Goal: Task Accomplishment & Management: Use online tool/utility

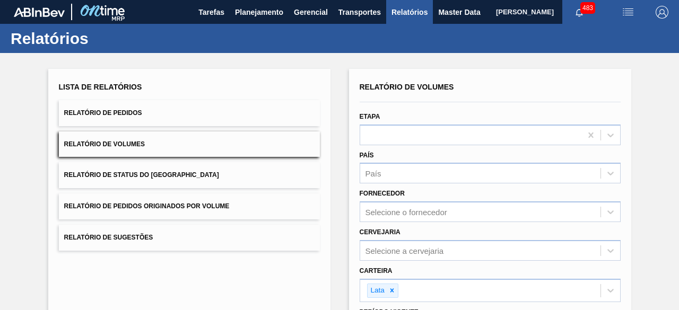
click at [258, 117] on button "Relatório de Pedidos" at bounding box center [189, 113] width 261 height 26
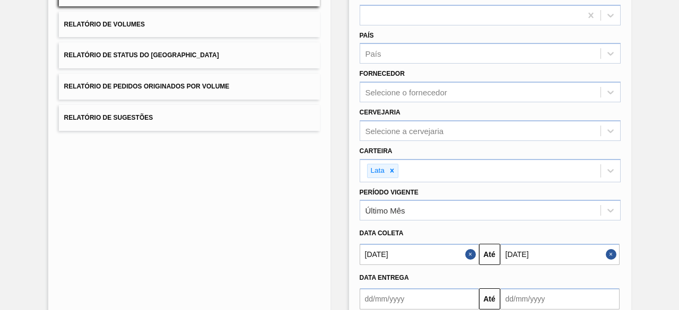
scroll to position [159, 0]
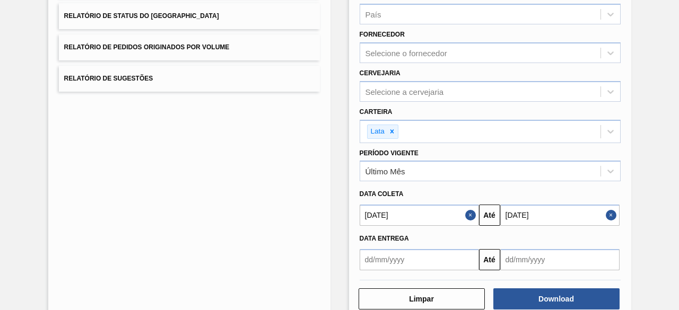
click at [610, 213] on button "Close" at bounding box center [613, 215] width 14 height 21
click at [469, 220] on button "Close" at bounding box center [472, 215] width 14 height 21
click at [466, 219] on input "text" at bounding box center [419, 215] width 119 height 21
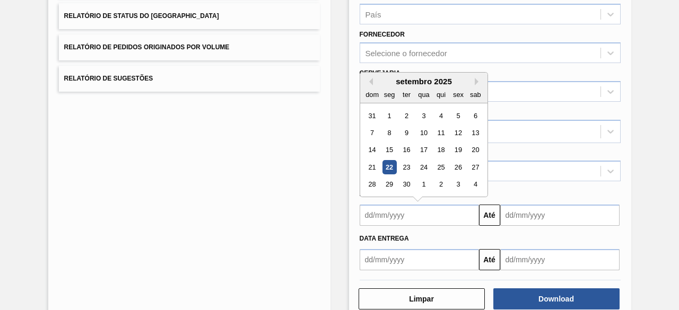
click at [388, 161] on div "22" at bounding box center [389, 167] width 14 height 14
type input "[DATE]"
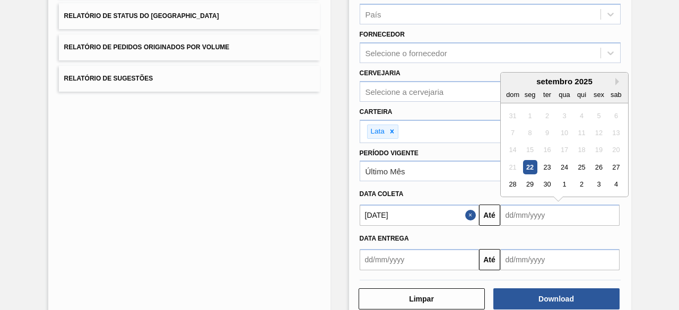
click at [516, 215] on input "text" at bounding box center [559, 215] width 119 height 21
click at [576, 167] on div "25" at bounding box center [581, 167] width 14 height 14
type input "25/09/2025"
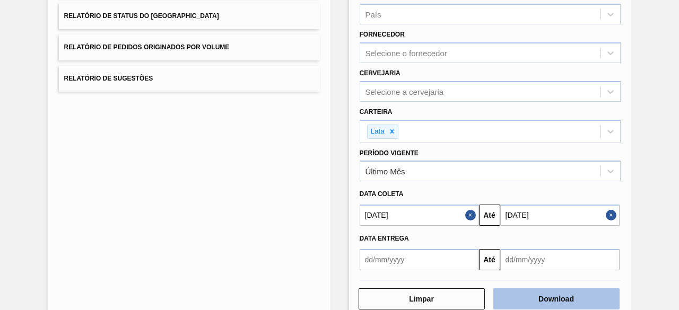
click at [571, 297] on button "Download" at bounding box center [556, 299] width 126 height 21
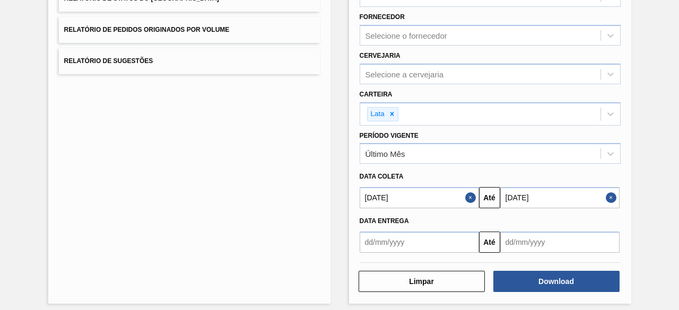
scroll to position [182, 0]
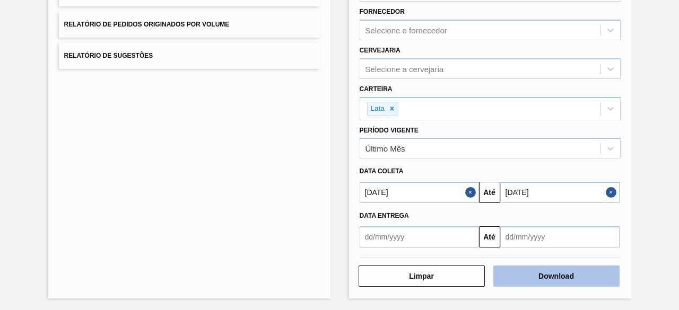
click at [535, 271] on button "Download" at bounding box center [556, 276] width 126 height 21
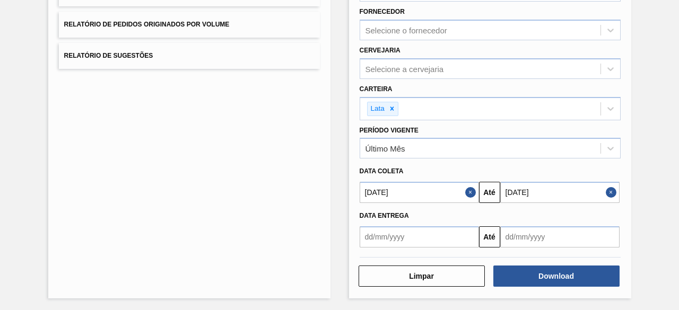
click at [234, 143] on div "Lista de Relatórios Relatório de Pedidos Relatório de Volumes Relatório de Stat…" at bounding box center [189, 93] width 282 height 412
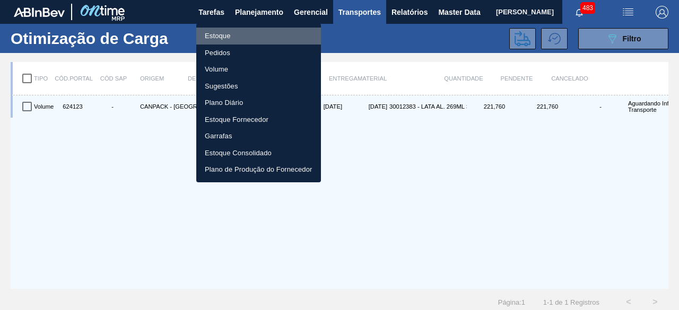
click at [231, 34] on li "Estoque" at bounding box center [258, 36] width 125 height 17
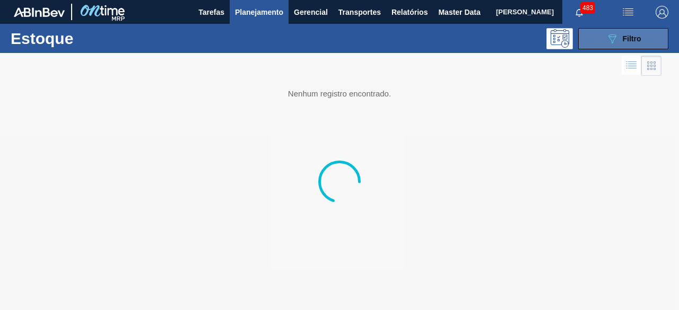
click at [641, 41] on span "Filtro" at bounding box center [632, 38] width 19 height 8
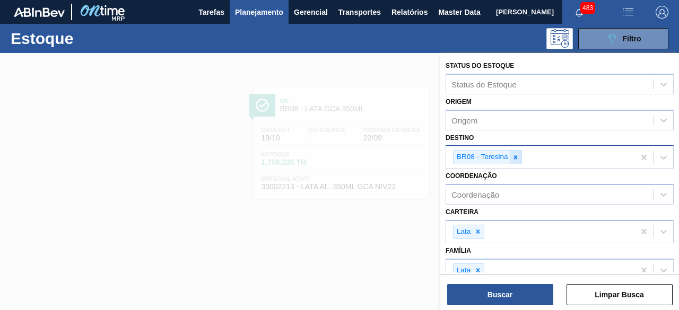
click at [514, 158] on icon at bounding box center [515, 157] width 7 height 7
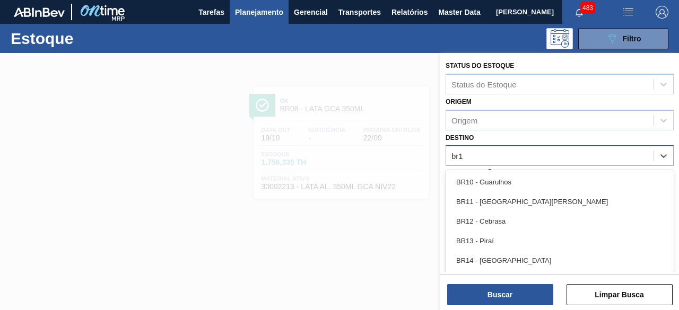
type input "br12"
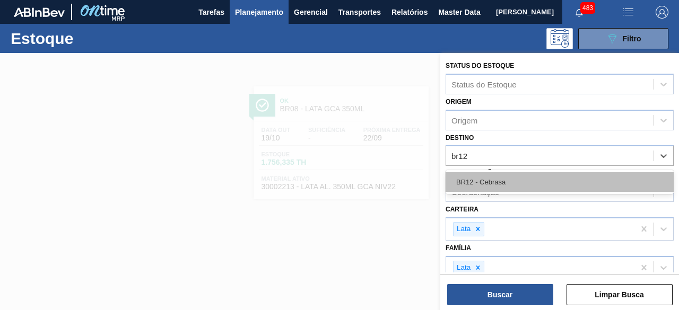
click at [515, 183] on div "BR12 - Cebrasa" at bounding box center [560, 182] width 228 height 20
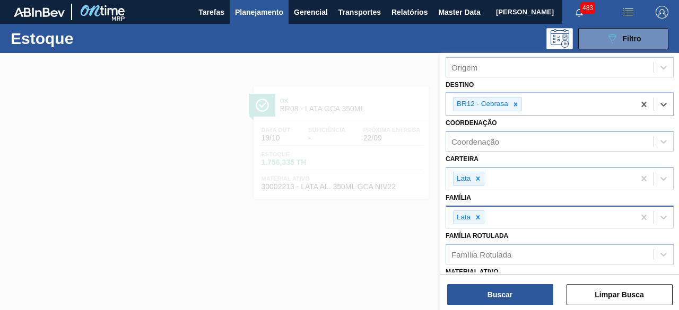
scroll to position [106, 0]
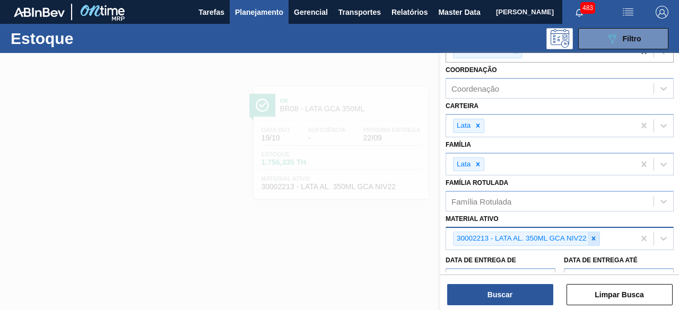
click at [591, 237] on icon at bounding box center [593, 238] width 7 height 7
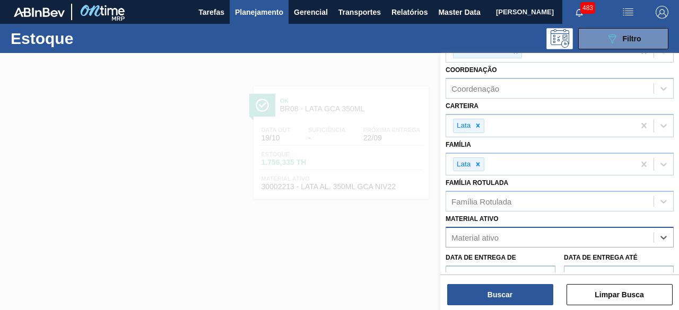
paste ativo "30034236"
type ativo "30034236"
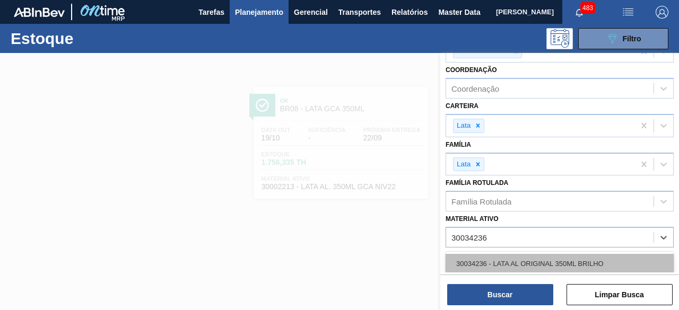
click at [571, 262] on div "30034236 - LATA AL ORIGINAL 350ML BRILHO" at bounding box center [560, 264] width 228 height 20
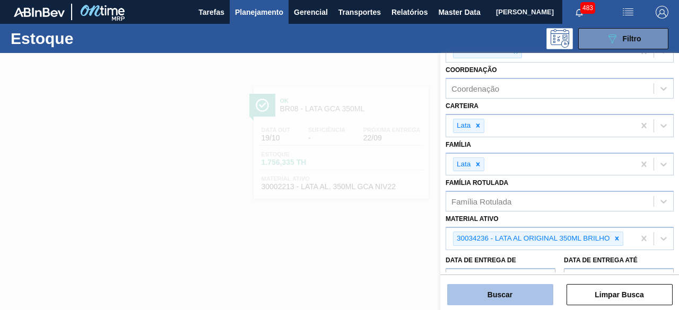
click at [514, 299] on button "Buscar" at bounding box center [500, 294] width 106 height 21
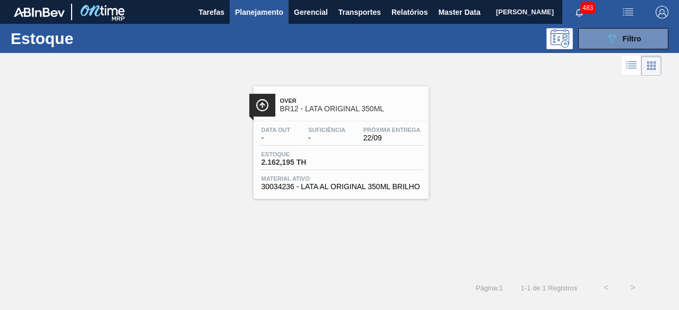
click at [376, 161] on div "Estoque 2.162,195 TH" at bounding box center [341, 160] width 164 height 19
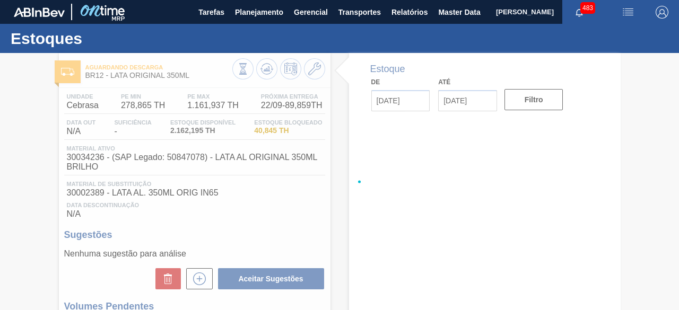
type input "[DATE]"
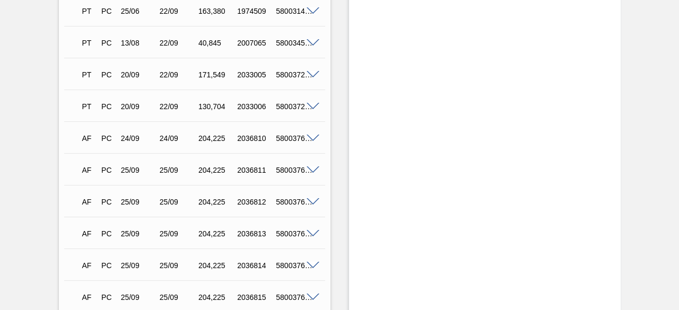
scroll to position [1501, 0]
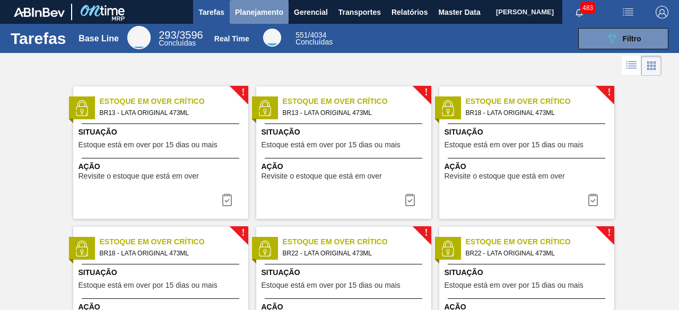
click at [250, 13] on span "Planejamento" at bounding box center [259, 12] width 48 height 13
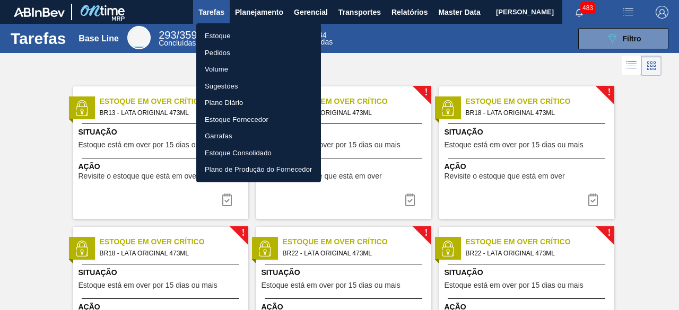
click at [214, 33] on li "Estoque" at bounding box center [258, 36] width 125 height 17
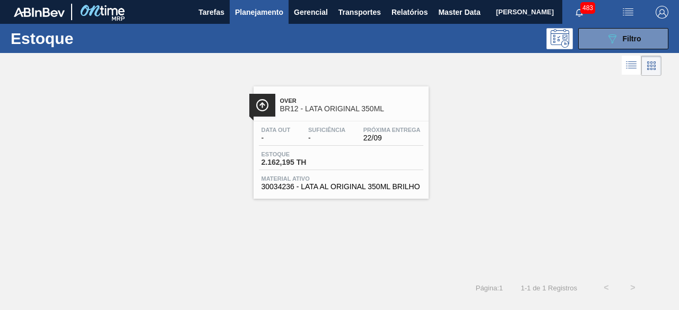
click at [641, 49] on div "Estoque 089F7B8B-B2A5-4AFE-B5C0-19BA573D28AC Filtro" at bounding box center [339, 38] width 679 height 29
click at [642, 46] on button "089F7B8B-B2A5-4AFE-B5C0-19BA573D28AC Filtro" at bounding box center [623, 38] width 90 height 21
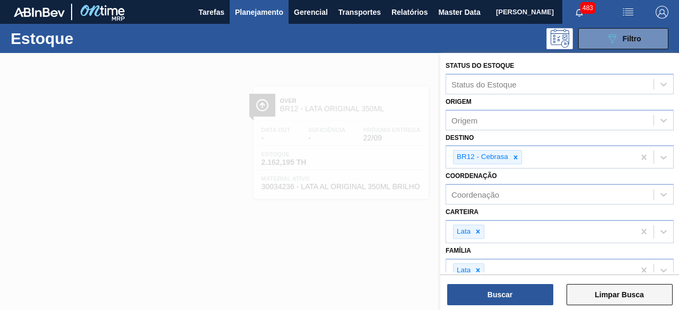
click at [617, 297] on button "Limpar Busca" at bounding box center [620, 294] width 106 height 21
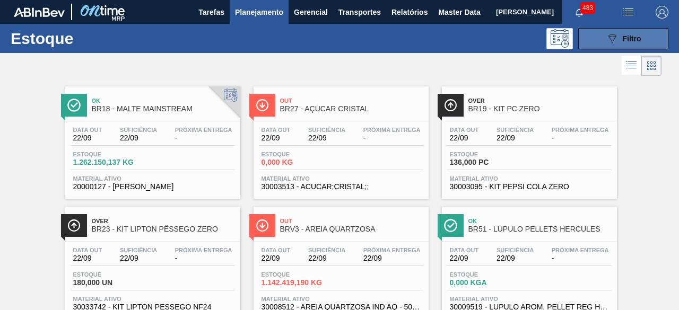
click at [606, 44] on icon "089F7B8B-B2A5-4AFE-B5C0-19BA573D28AC" at bounding box center [612, 38] width 13 height 13
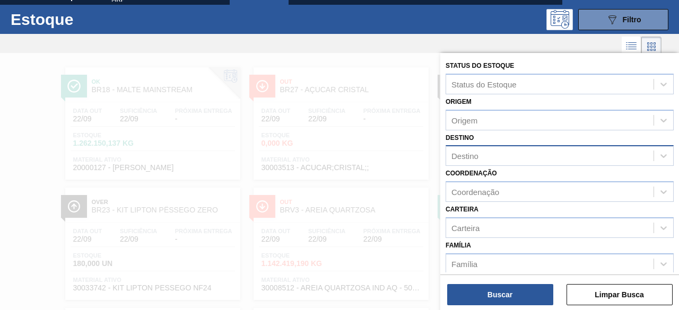
click at [498, 160] on div "Destino" at bounding box center [549, 156] width 207 height 15
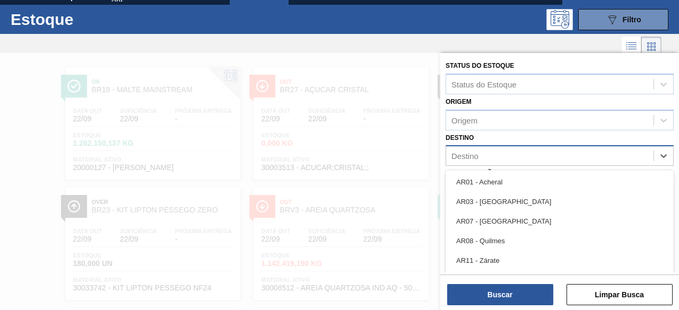
scroll to position [23, 0]
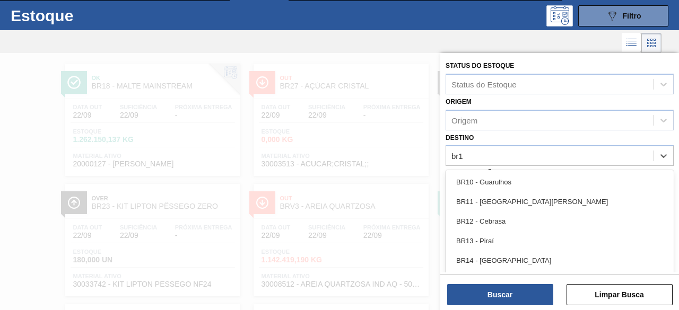
type input "br1"
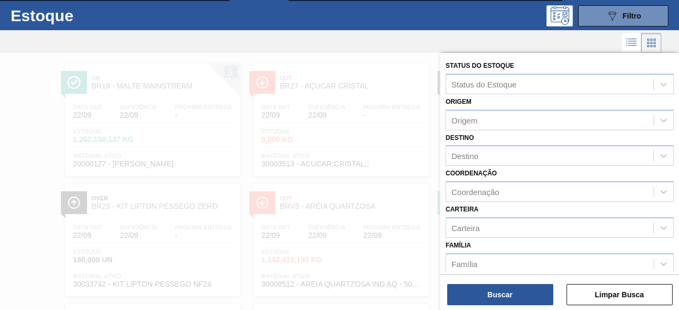
click at [398, 61] on div at bounding box center [339, 208] width 679 height 310
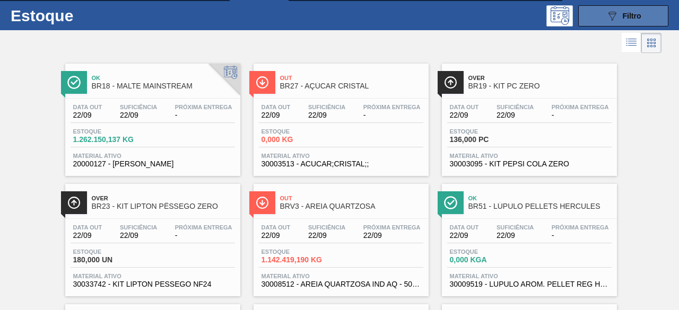
click at [629, 12] on span "Filtro" at bounding box center [632, 16] width 19 height 8
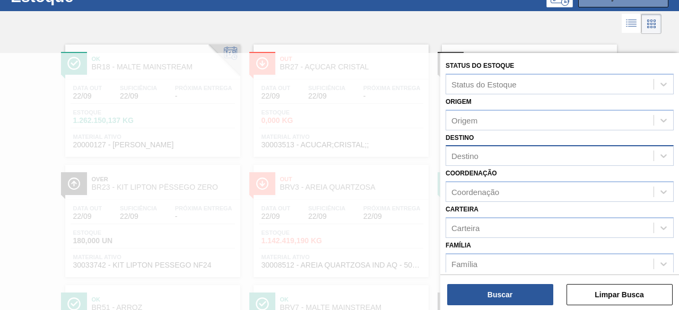
click at [491, 153] on div "Destino" at bounding box center [549, 156] width 207 height 15
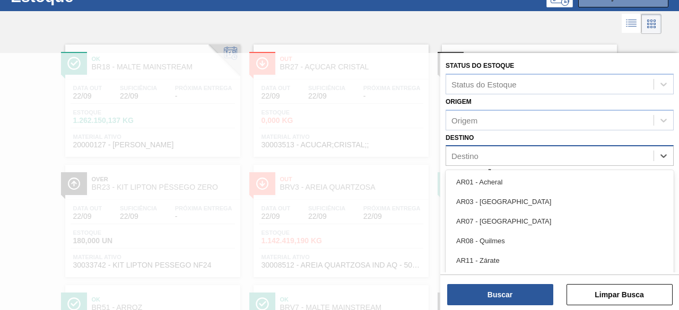
scroll to position [46, 0]
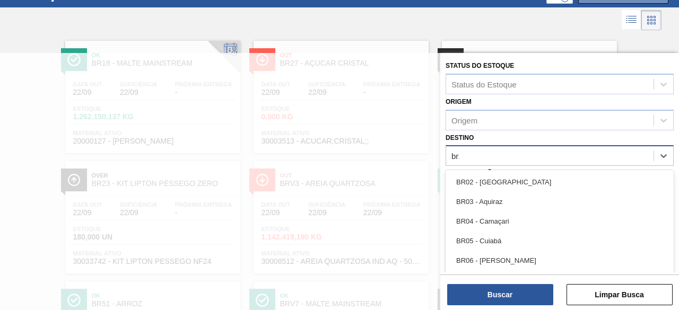
type input "br11"
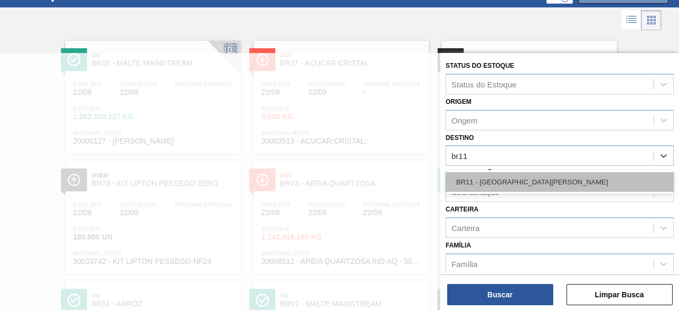
click at [497, 179] on div "BR11 - [GEOGRAPHIC_DATA][PERSON_NAME]" at bounding box center [560, 182] width 228 height 20
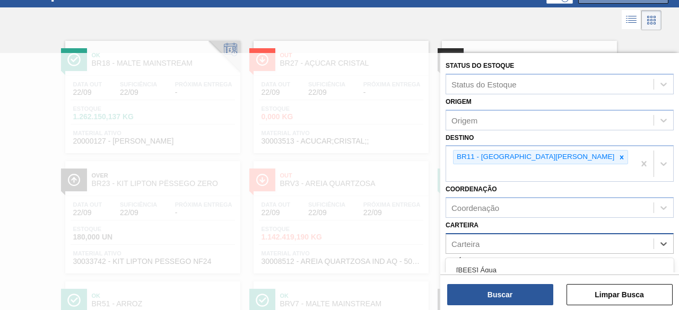
scroll to position [143, 0]
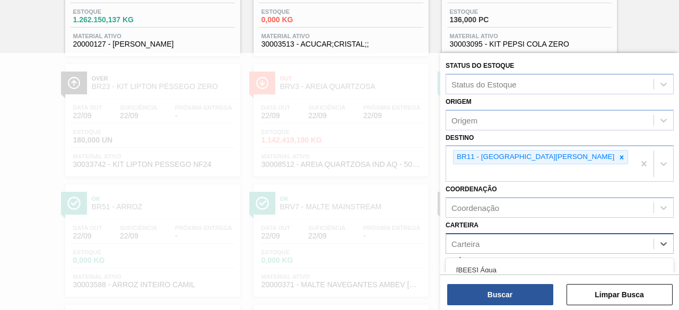
click at [492, 236] on div "Carteira" at bounding box center [549, 243] width 207 height 15
type input "lata"
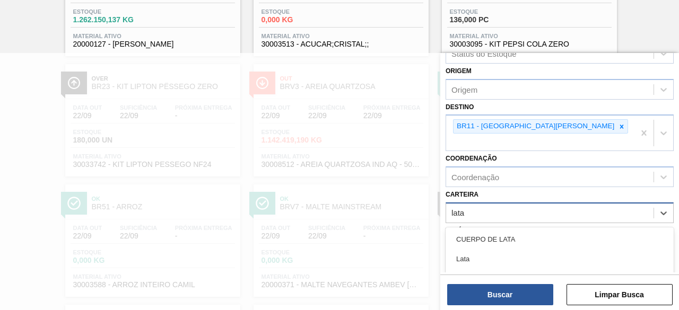
scroll to position [53, 0]
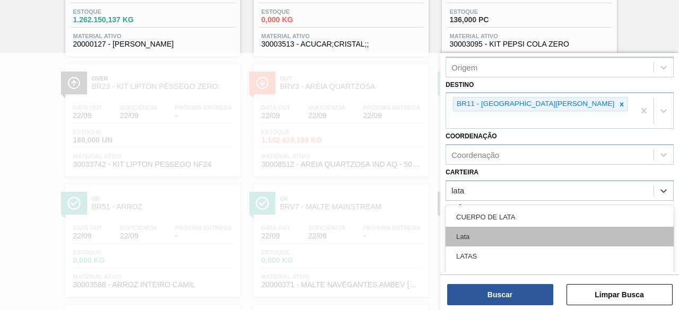
click at [494, 227] on div "Lata" at bounding box center [560, 237] width 228 height 20
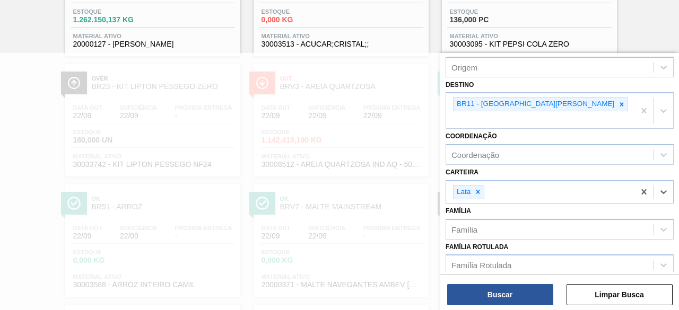
scroll to position [159, 0]
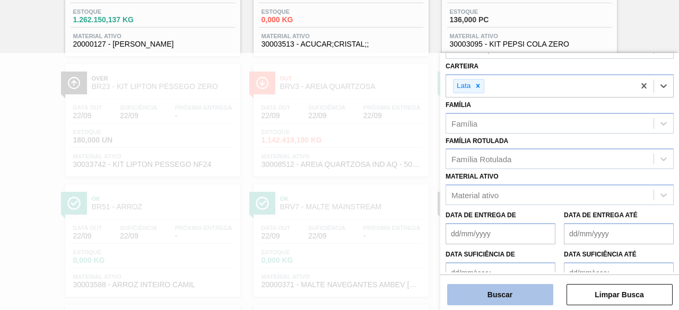
drag, startPoint x: 504, startPoint y: 299, endPoint x: 509, endPoint y: 299, distance: 5.3
click at [509, 299] on button "Buscar" at bounding box center [500, 294] width 106 height 21
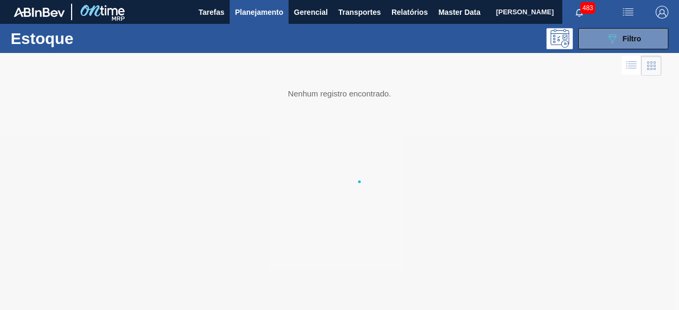
scroll to position [0, 0]
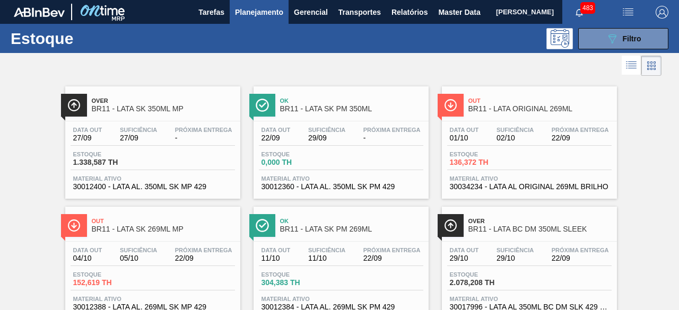
click at [446, 53] on div at bounding box center [331, 65] width 662 height 25
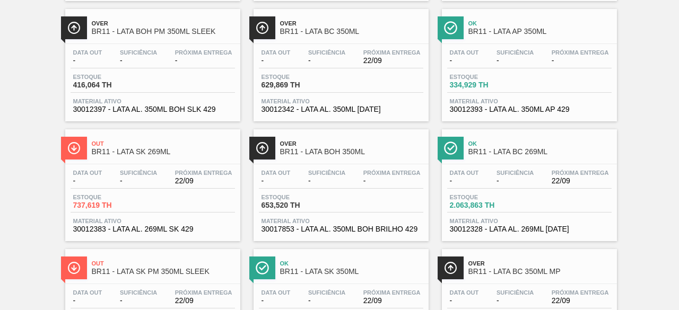
click at [504, 170] on div "Data out - Suficiência - Próxima Entrega 22/09 Estoque 2.063,863 TH Material at…" at bounding box center [529, 200] width 175 height 72
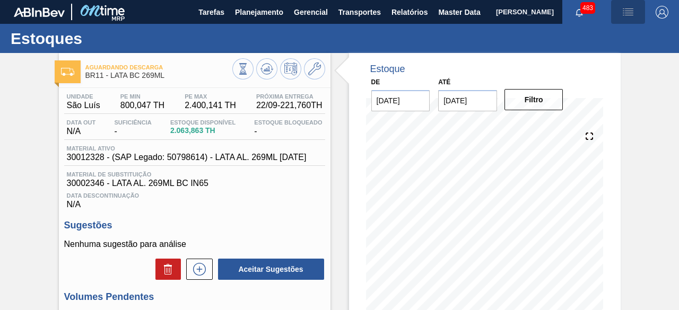
click at [616, 13] on span "button" at bounding box center [627, 12] width 25 height 13
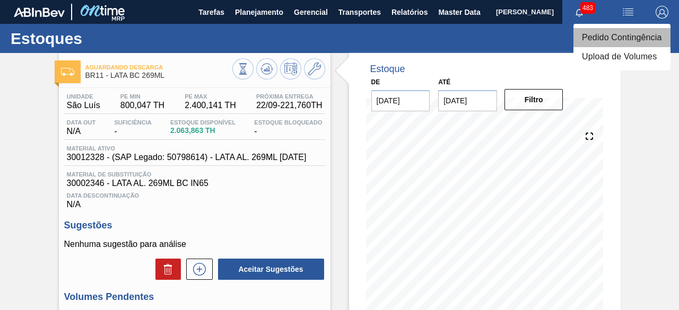
click at [623, 42] on li "Pedido Contingência" at bounding box center [621, 37] width 97 height 19
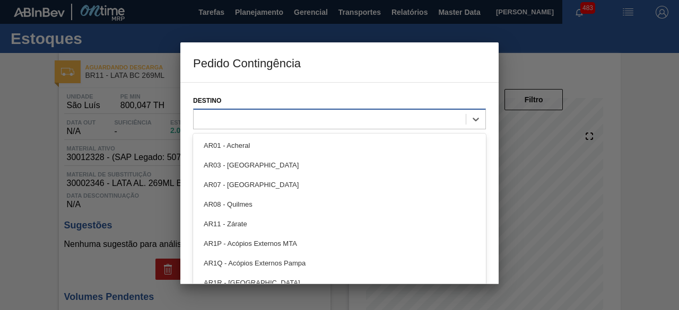
click at [362, 118] on div at bounding box center [330, 118] width 272 height 15
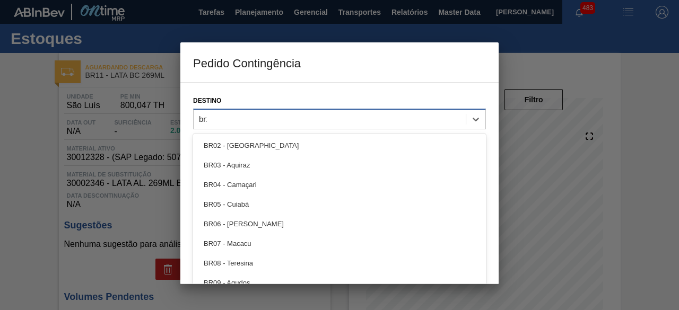
type input "br11"
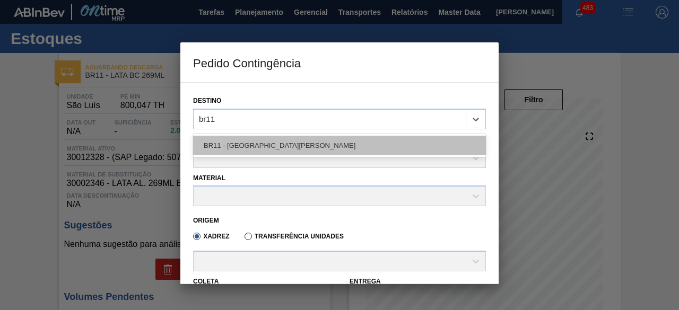
click at [358, 150] on div "BR11 - [GEOGRAPHIC_DATA][PERSON_NAME]" at bounding box center [339, 146] width 293 height 20
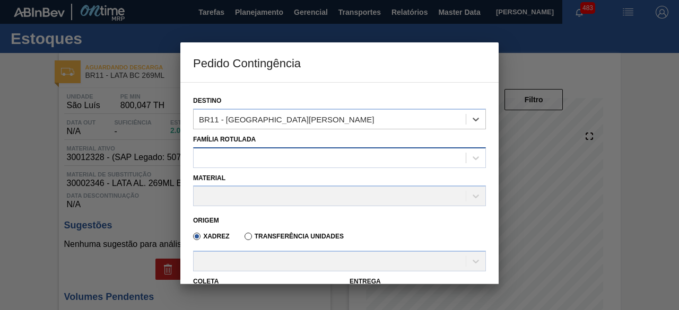
click at [338, 163] on div at bounding box center [330, 157] width 272 height 15
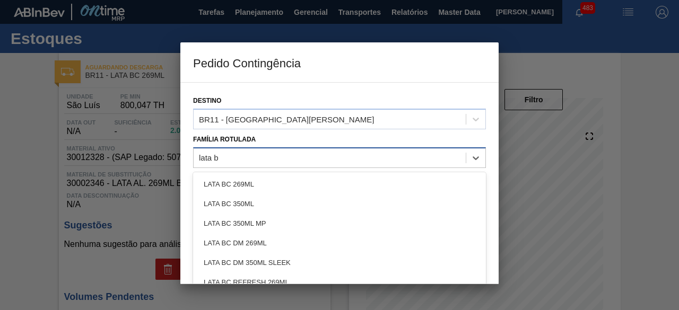
type Rotulada "lata bc"
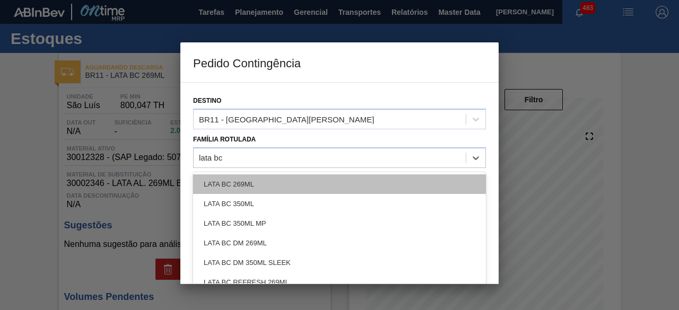
click at [323, 179] on div "LATA BC 269ML" at bounding box center [339, 185] width 293 height 20
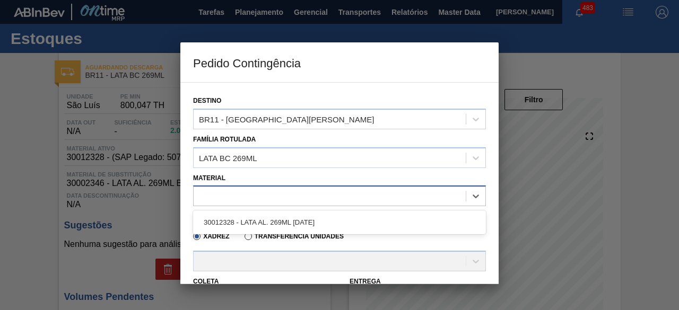
click at [314, 199] on div at bounding box center [330, 196] width 272 height 15
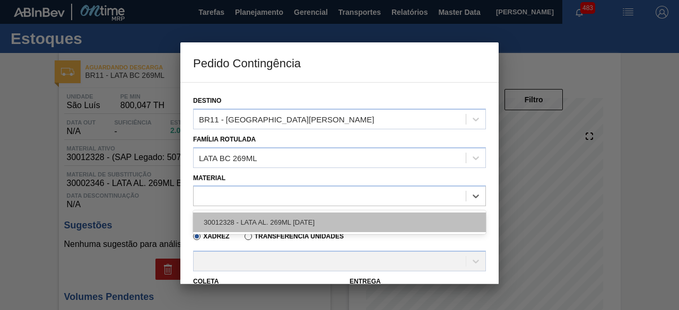
click at [309, 221] on div "30012328 - LATA AL. 269ML [DATE]" at bounding box center [339, 223] width 293 height 20
type input "11,088"
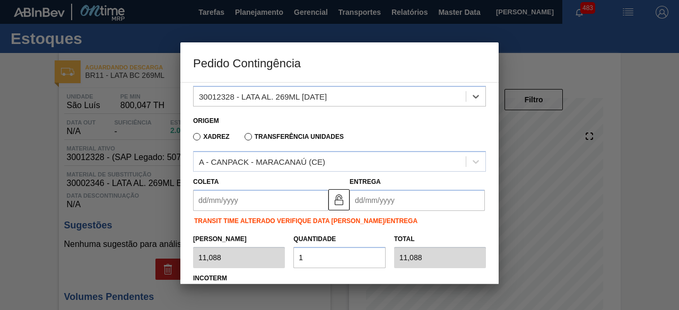
scroll to position [159, 0]
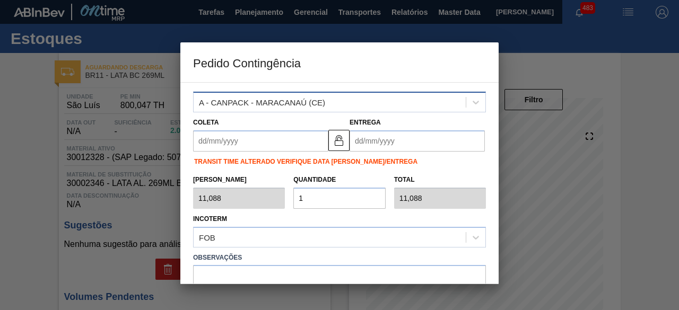
click at [380, 110] on div "A - CANPACK - MARACANAÚ (CE)" at bounding box center [339, 102] width 293 height 21
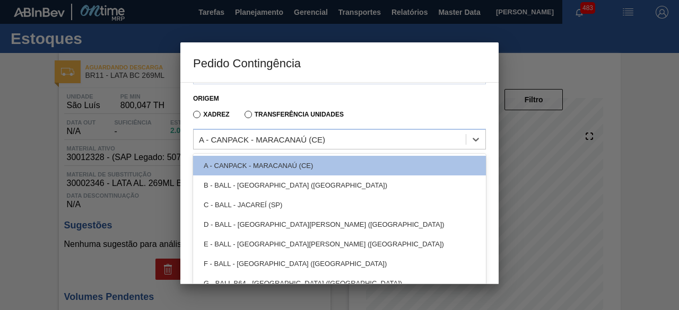
scroll to position [106, 0]
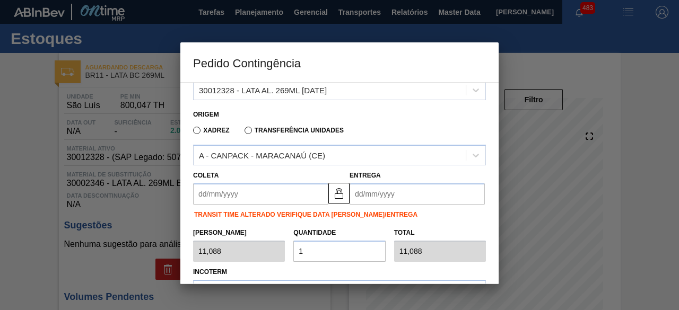
click at [249, 130] on label "Transferência Unidades" at bounding box center [294, 130] width 99 height 7
click at [243, 133] on input "Transferência Unidades" at bounding box center [243, 133] width 0 height 0
type input "1,000"
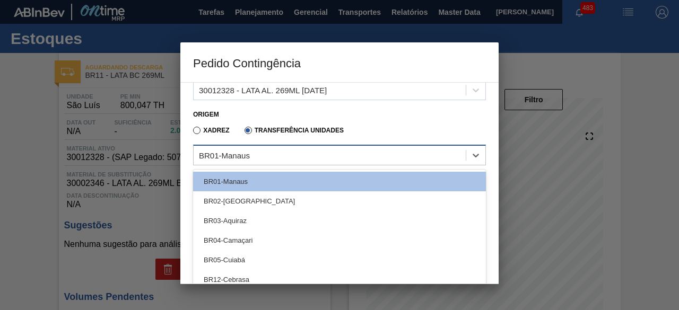
click at [265, 158] on div "BR01-Manaus" at bounding box center [330, 155] width 272 height 15
type input "br04"
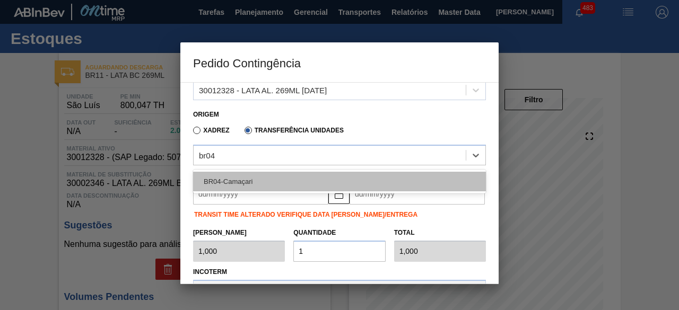
click at [269, 180] on div "BR04-Camaçari" at bounding box center [339, 182] width 293 height 20
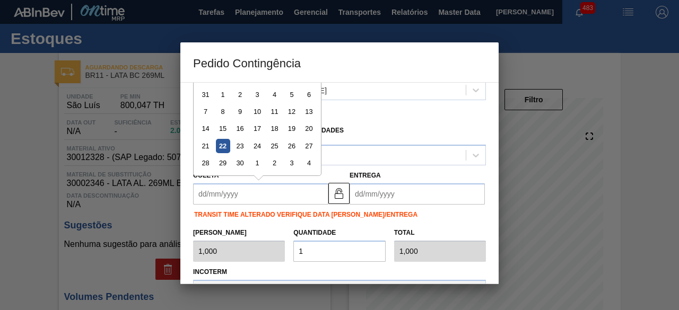
click at [269, 194] on input "Coleta" at bounding box center [260, 194] width 135 height 21
click at [224, 143] on div "22" at bounding box center [223, 146] width 14 height 14
type input "[DATE]"
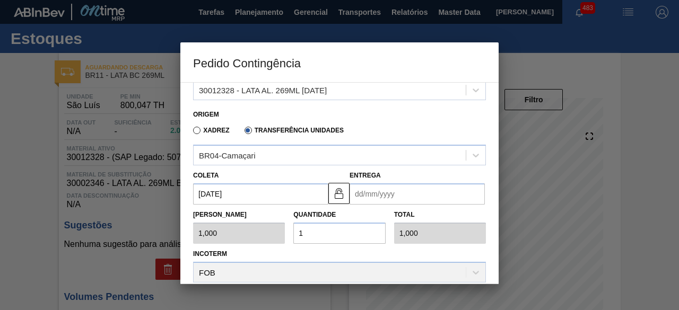
click at [223, 143] on div "BR04-Camaçari" at bounding box center [339, 153] width 301 height 23
click at [342, 230] on input "1" at bounding box center [339, 233] width 92 height 21
type input "0,000"
type input "2"
type input "2,000"
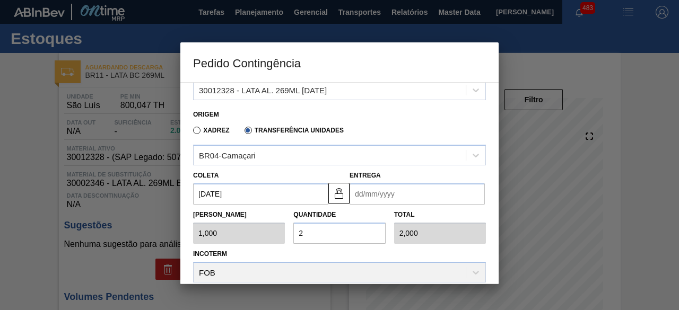
type input "20"
type input "20,000"
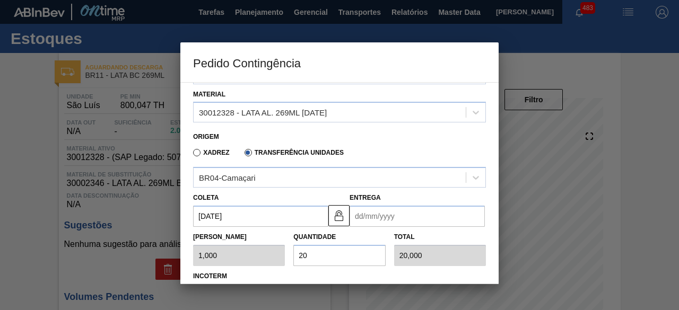
scroll to position [159, 0]
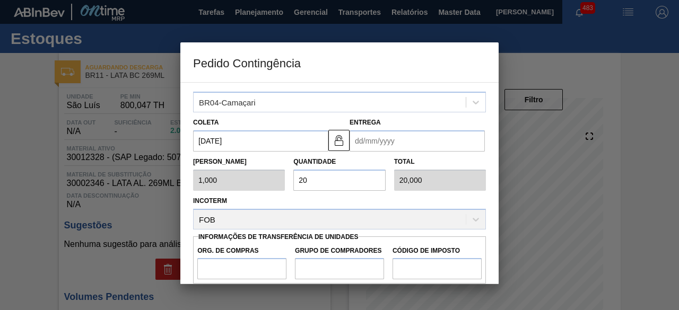
type input "2"
type input "2,000"
type input "22"
type input "22,000"
type input "221"
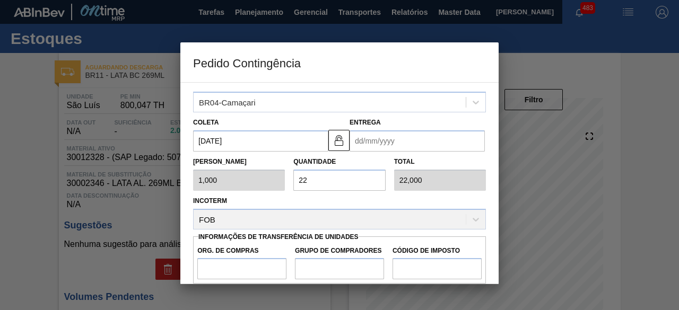
type input "221,000"
type input "221,7"
type input "221,700"
type input "221,76"
type input "221,760"
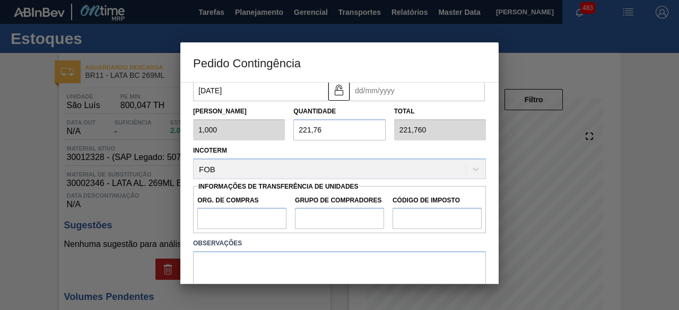
scroll to position [263, 0]
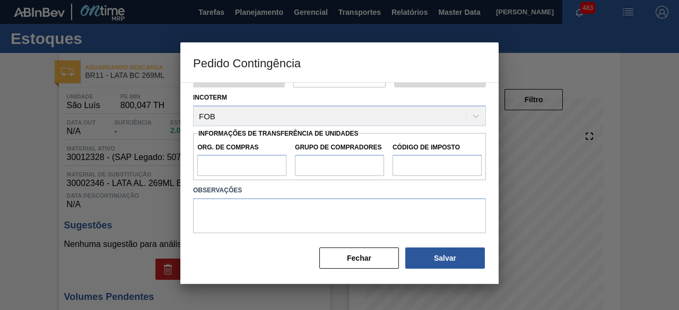
type input "221,76"
click at [239, 163] on input "Org. de Compras" at bounding box center [241, 165] width 89 height 21
type input "BR00"
click at [312, 163] on input "Grupo de Compradores" at bounding box center [339, 165] width 89 height 21
type input "A01"
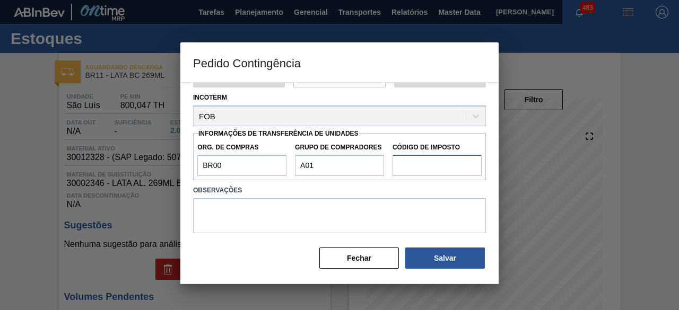
click at [411, 162] on input "Código de Imposto" at bounding box center [437, 165] width 89 height 21
type input "F1"
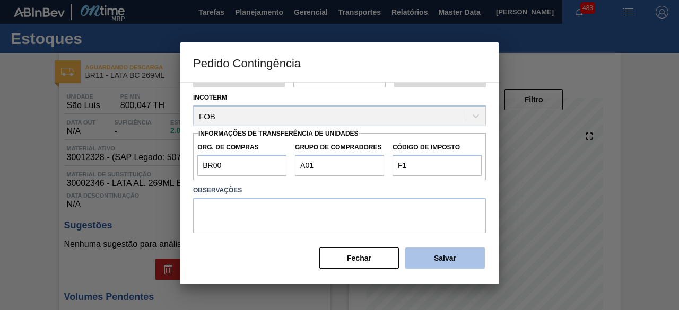
click at [439, 254] on button "Salvar" at bounding box center [445, 258] width 80 height 21
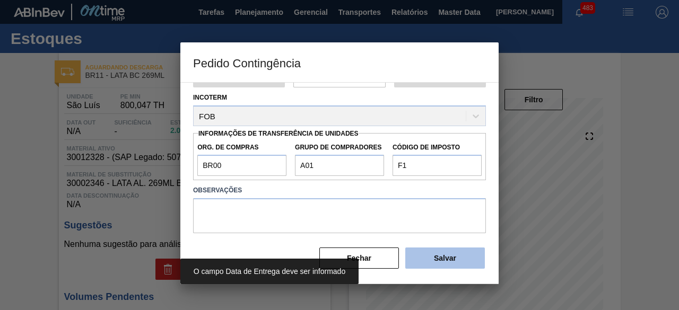
click at [439, 254] on button "Salvar" at bounding box center [445, 258] width 80 height 21
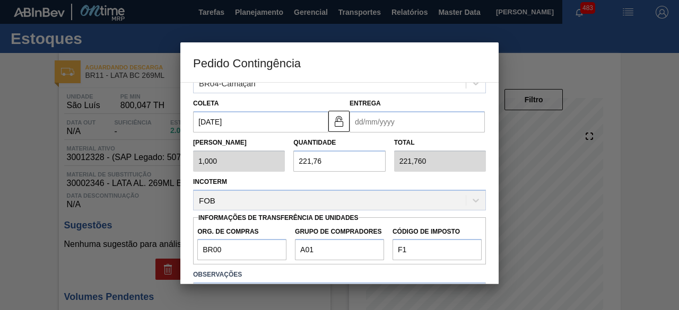
scroll to position [156, 0]
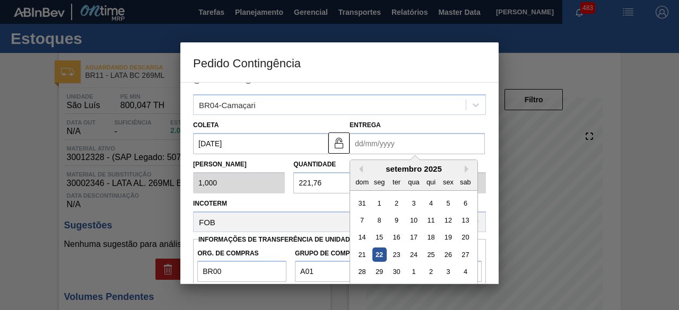
click at [380, 143] on input "Entrega" at bounding box center [417, 143] width 135 height 21
click at [415, 255] on div "24" at bounding box center [413, 255] width 14 height 14
type input "[DATE]"
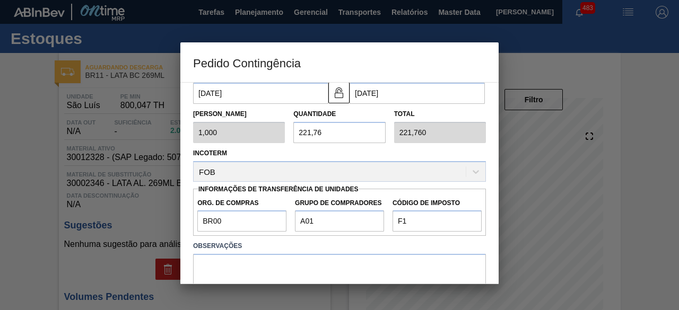
scroll to position [263, 0]
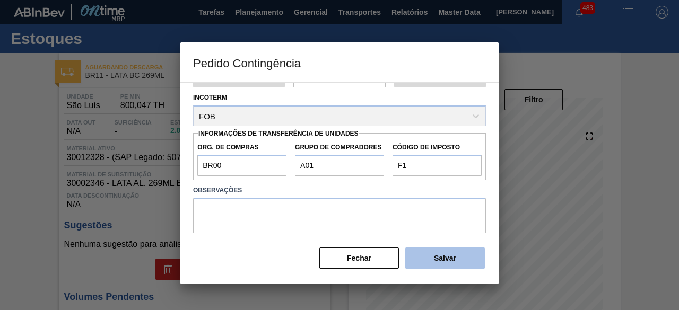
click at [464, 258] on button "Salvar" at bounding box center [445, 258] width 80 height 21
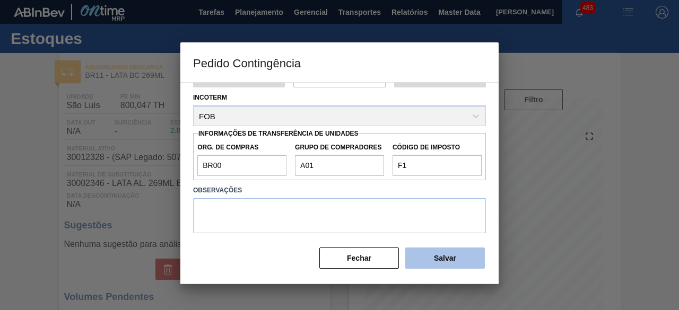
click at [464, 258] on button "Salvar" at bounding box center [445, 258] width 80 height 21
type input "1"
type input "1,000"
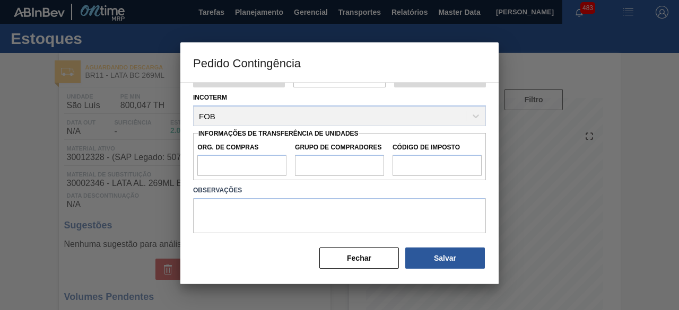
scroll to position [281, 0]
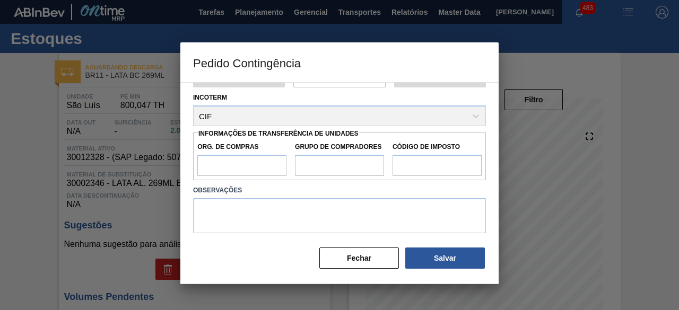
click at [33, 188] on div at bounding box center [339, 155] width 679 height 310
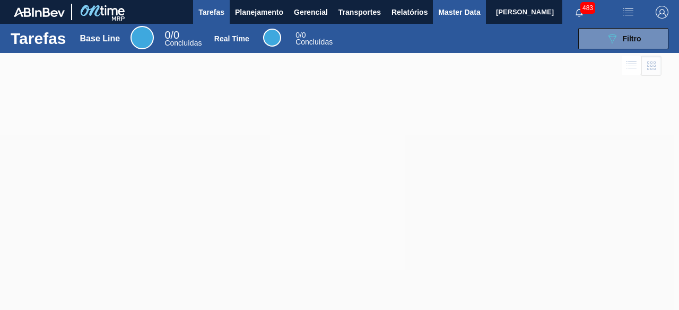
click at [450, 11] on span "Master Data" at bounding box center [459, 12] width 42 height 13
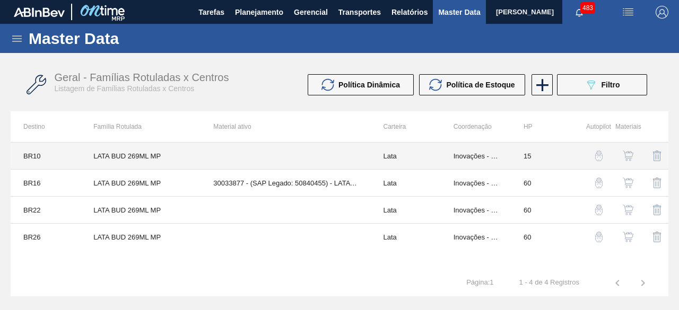
click at [150, 156] on td "LATA BUD 269ML MP" at bounding box center [141, 156] width 120 height 27
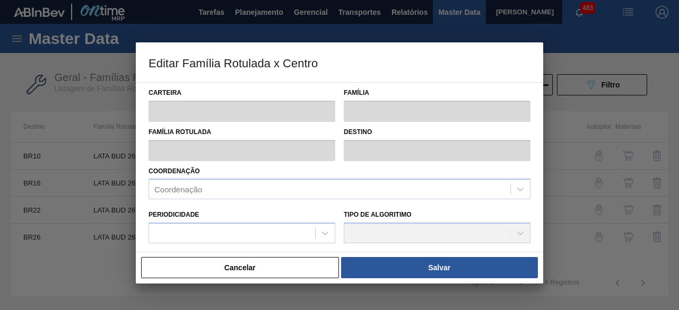
type input "Lata"
type input "LATA BUD 269ML MP"
type input "BR10 - Guarulhos"
type input "0"
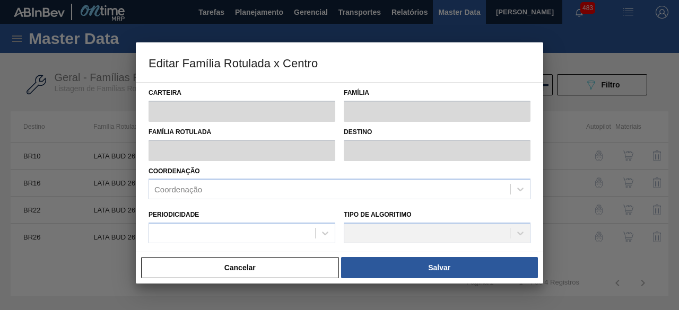
checkbox input "true"
type input "15"
type input "0"
type input "100"
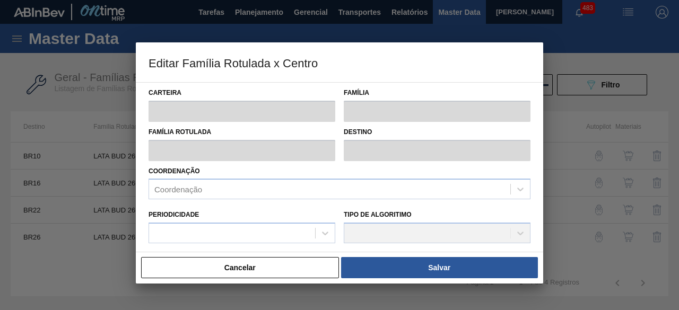
type input "0,000"
checkbox input "true"
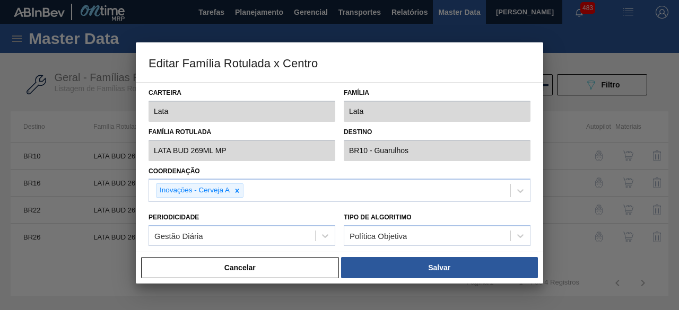
drag, startPoint x: 245, startPoint y: 268, endPoint x: 264, endPoint y: 259, distance: 21.6
click at [255, 265] on button "Cancelar" at bounding box center [240, 267] width 198 height 21
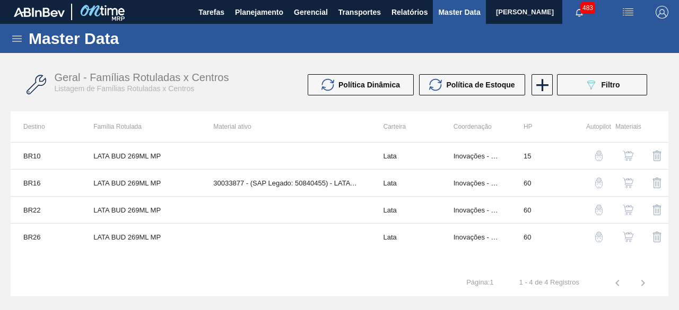
click at [623, 152] on img "button" at bounding box center [628, 156] width 11 height 11
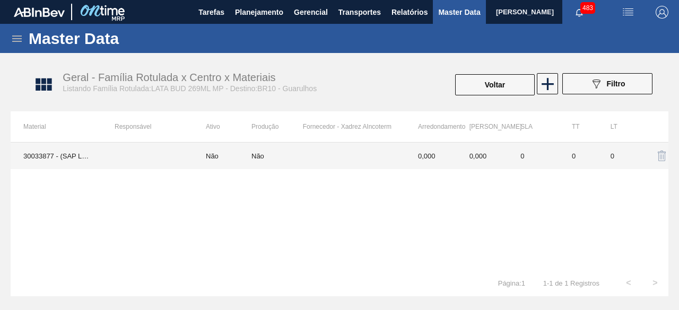
click at [51, 158] on td "30033877 - (SAP Legado: 50840455) - LATA AL BUD 269ML MP 249" at bounding box center [56, 156] width 91 height 27
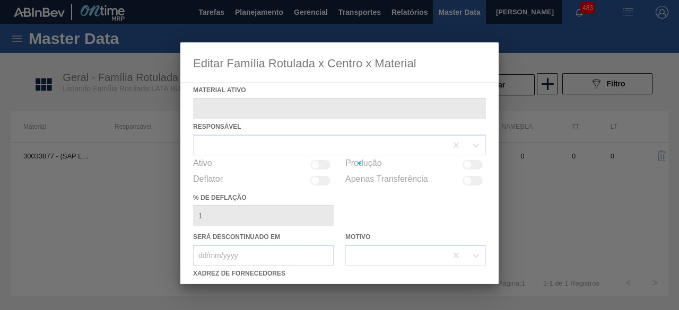
type ativo "30033877 - (SAP Legado: 50840455) - LATA AL BUD 269ML MP 249"
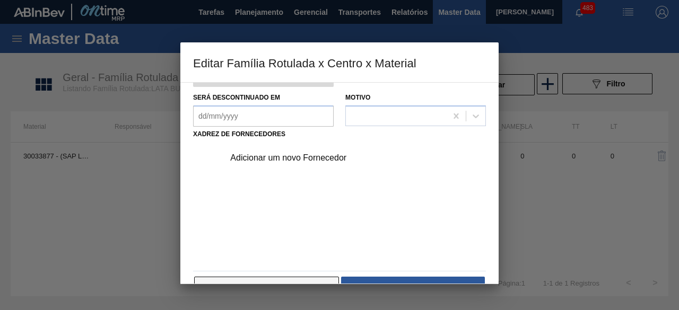
scroll to position [167, 0]
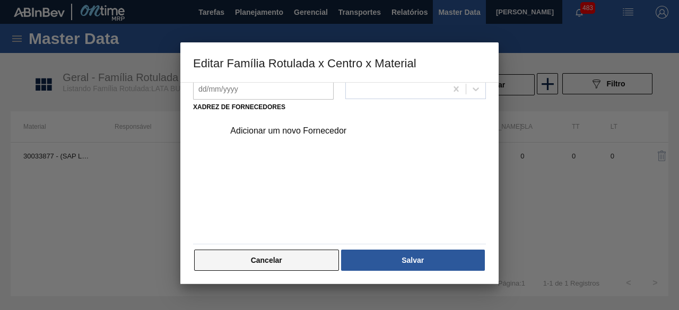
click at [260, 253] on button "Cancelar" at bounding box center [266, 260] width 145 height 21
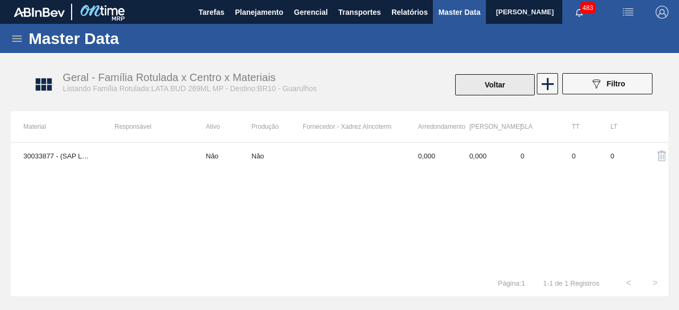
click at [495, 78] on button "Voltar" at bounding box center [495, 84] width 80 height 21
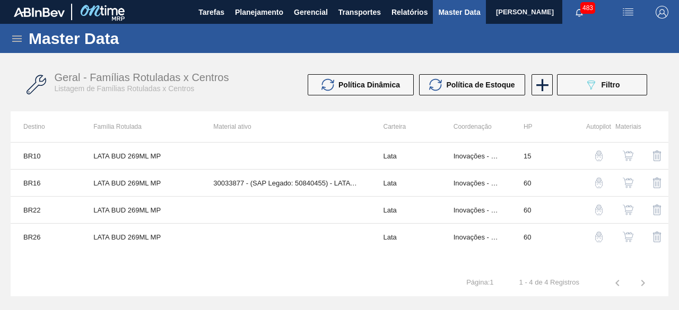
click at [629, 182] on img "button" at bounding box center [628, 183] width 11 height 11
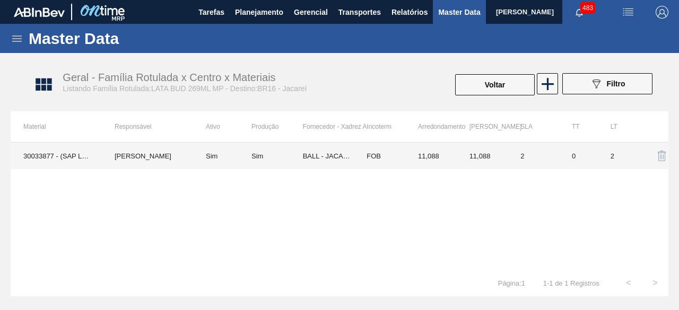
click at [137, 163] on td "IGOR FERREIRA MOURA" at bounding box center [147, 156] width 91 height 27
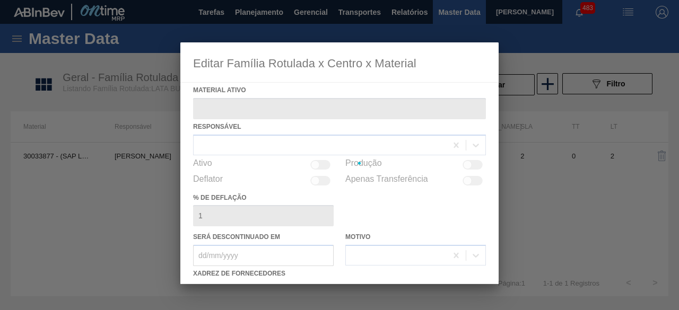
type ativo "30033877 - (SAP Legado: 50840455) - LATA AL BUD 269ML MP 249"
checkbox input "true"
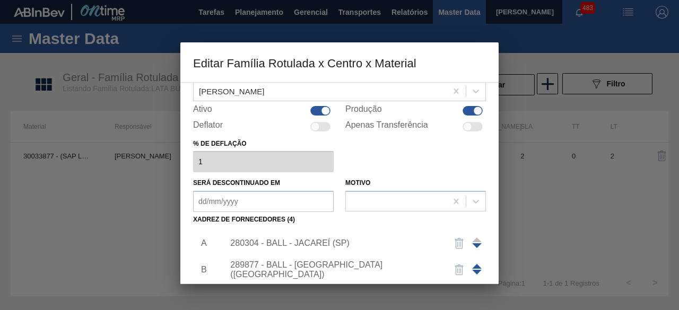
scroll to position [159, 0]
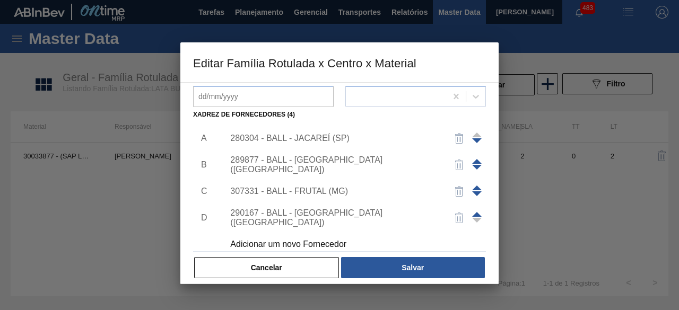
click at [298, 159] on div "289877 - BALL - TRÊS RIOS (RJ)" at bounding box center [352, 165] width 268 height 27
click at [310, 166] on div "289877 - BALL - TRÊS RIOS (RJ)" at bounding box center [334, 164] width 208 height 19
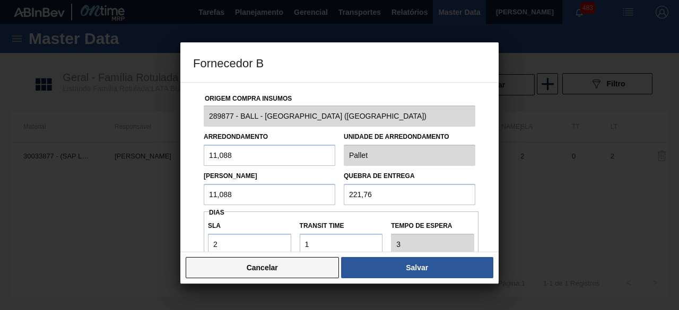
click at [302, 268] on button "Cancelar" at bounding box center [262, 267] width 153 height 21
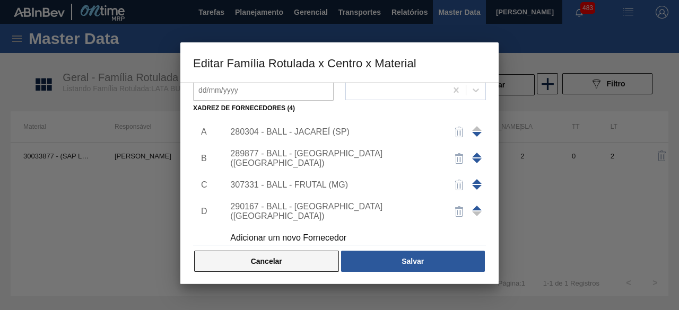
scroll to position [167, 0]
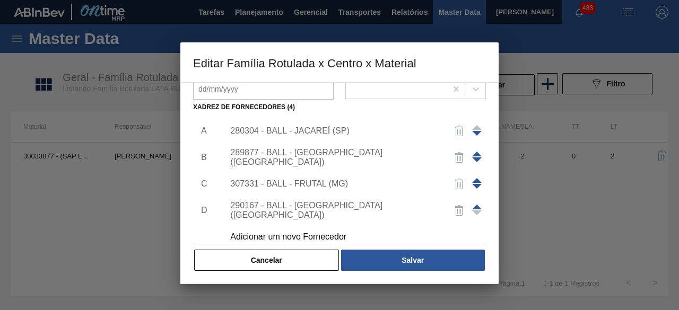
drag, startPoint x: 302, startPoint y: 255, endPoint x: 338, endPoint y: 154, distance: 106.9
click at [308, 243] on div "Material ativo 30033877 - (SAP Legado: 50840455) - LATA AL BUD 269ML MP 249 Res…" at bounding box center [339, 94] width 293 height 356
click at [330, 257] on button "Cancelar" at bounding box center [266, 260] width 145 height 21
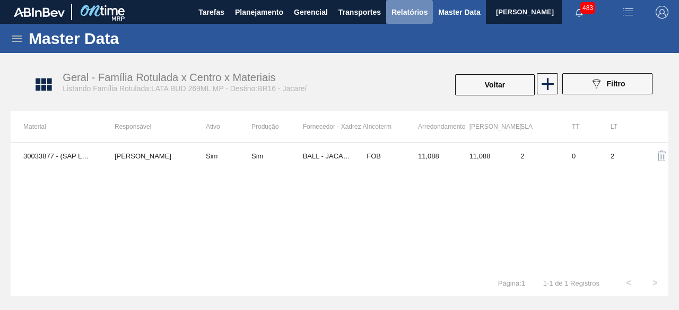
click at [422, 11] on span "Relatórios" at bounding box center [409, 12] width 36 height 13
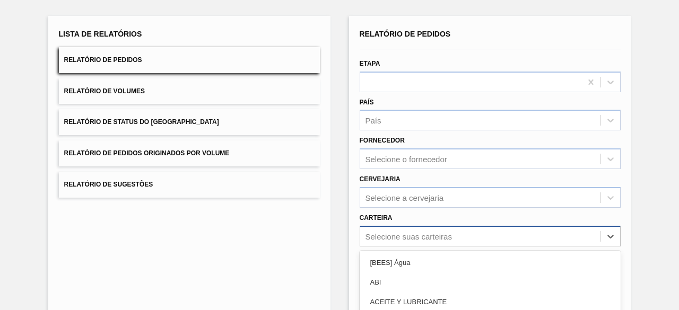
scroll to position [156, 0]
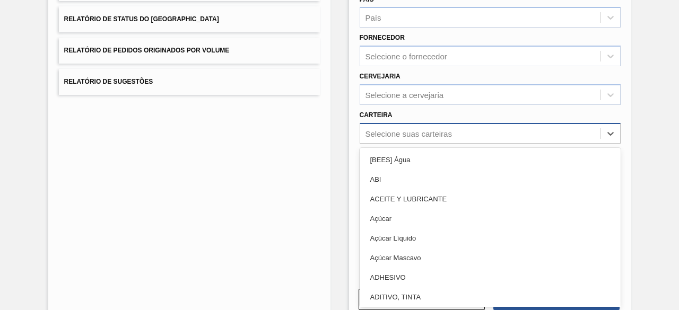
click at [431, 144] on div "option Açúcar Líquido focused, 5 of 101. 101 results available. Use Up and Down…" at bounding box center [490, 133] width 261 height 21
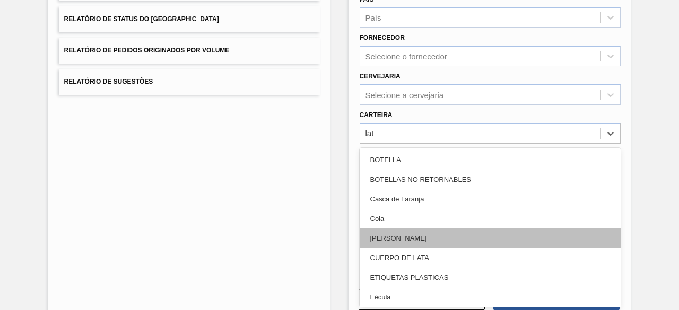
type input "lata"
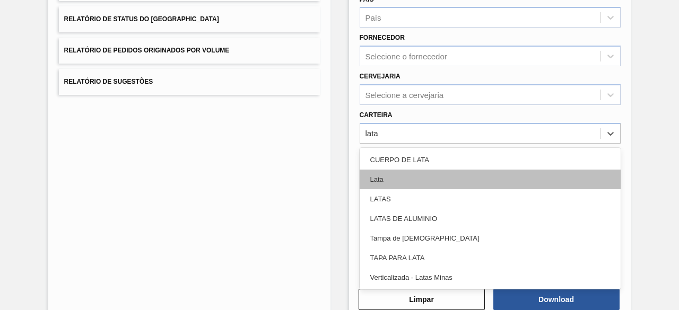
click at [401, 180] on div "Lata" at bounding box center [490, 180] width 261 height 20
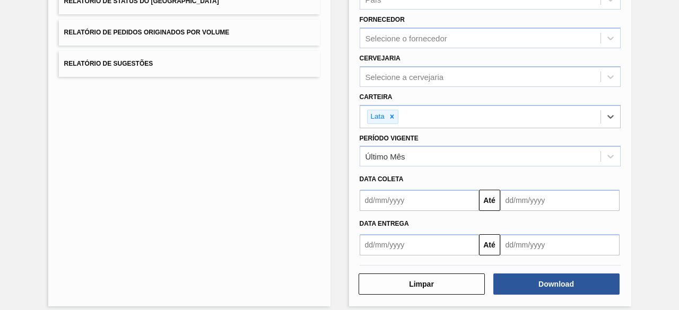
scroll to position [182, 0]
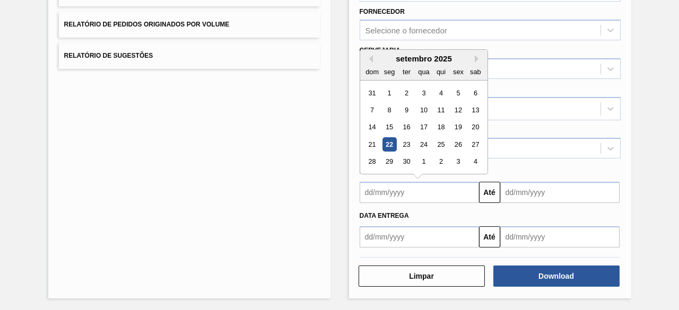
drag, startPoint x: 402, startPoint y: 186, endPoint x: 404, endPoint y: 170, distance: 16.1
click at [402, 186] on input "text" at bounding box center [419, 192] width 119 height 21
click at [389, 141] on div "22" at bounding box center [389, 144] width 14 height 14
type input "[DATE]"
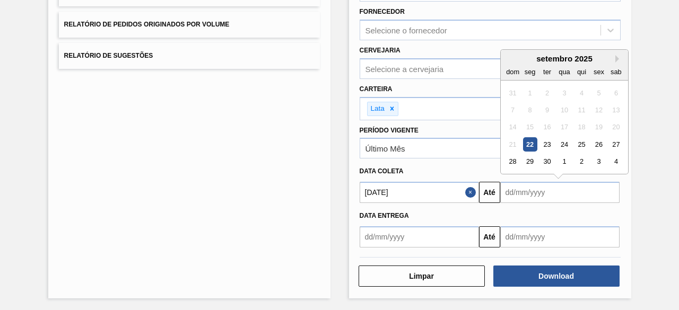
click at [518, 192] on input "text" at bounding box center [559, 192] width 119 height 21
click at [580, 141] on div "25" at bounding box center [581, 144] width 14 height 14
type input "25/09/2025"
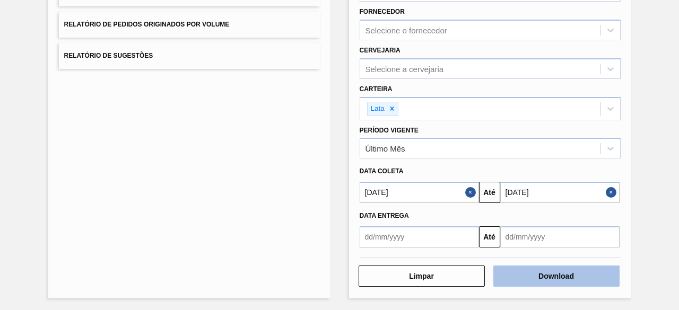
click at [588, 275] on button "Download" at bounding box center [556, 276] width 126 height 21
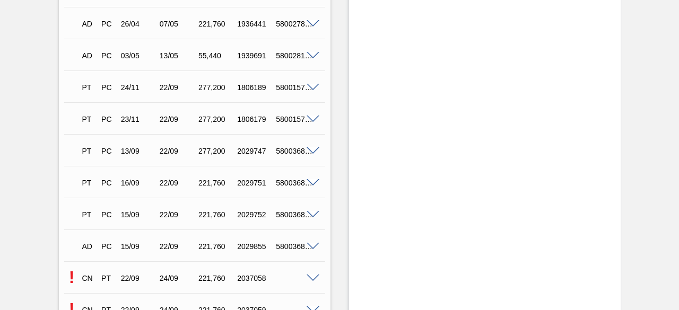
scroll to position [676, 0]
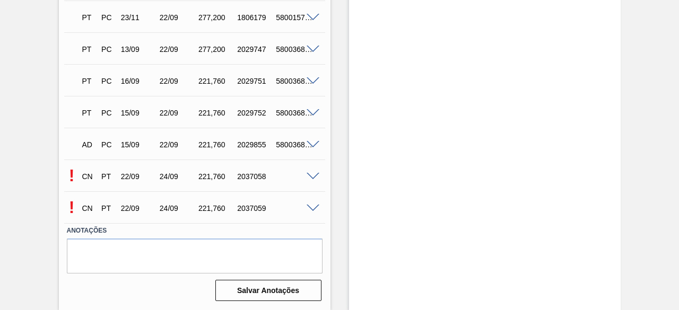
click at [312, 173] on span at bounding box center [313, 177] width 13 height 8
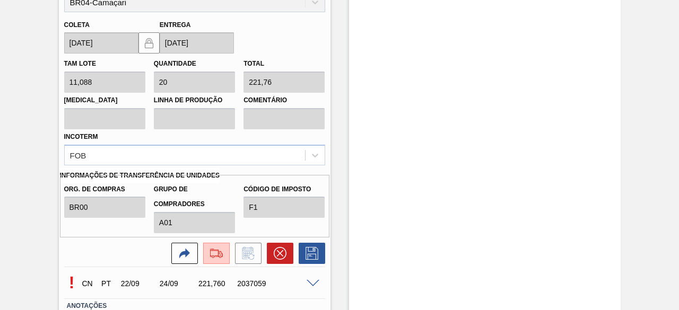
scroll to position [942, 0]
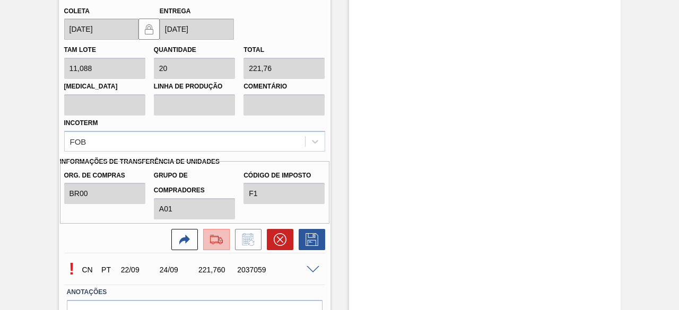
click at [223, 239] on img at bounding box center [216, 239] width 17 height 13
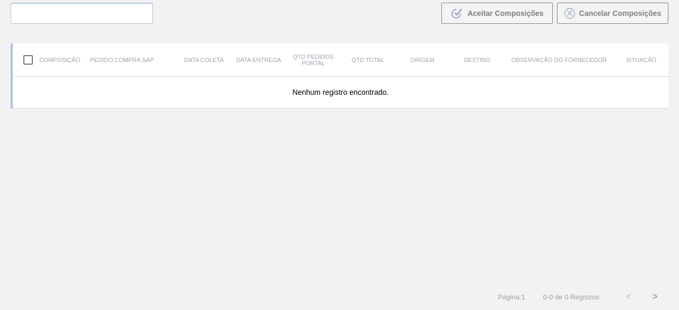
scroll to position [76, 0]
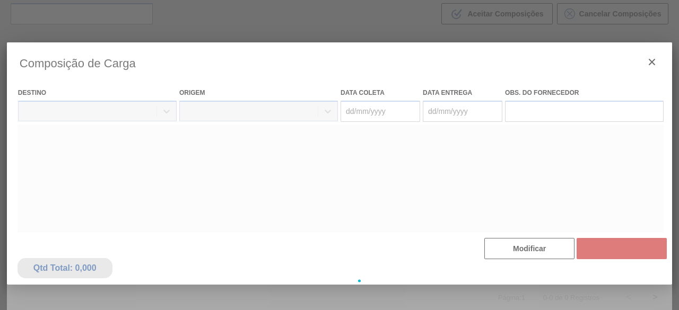
type coleta "[DATE]"
type entrega "[DATE]"
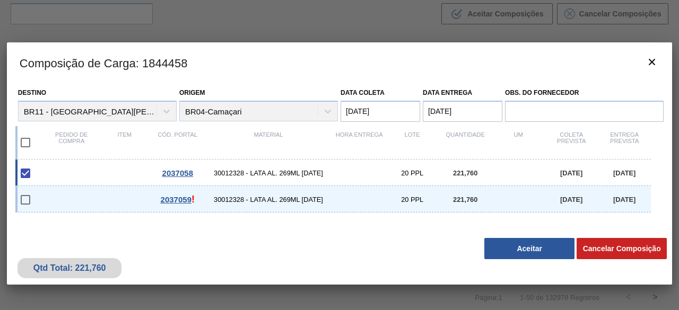
click at [533, 243] on button "Aceitar" at bounding box center [529, 248] width 90 height 21
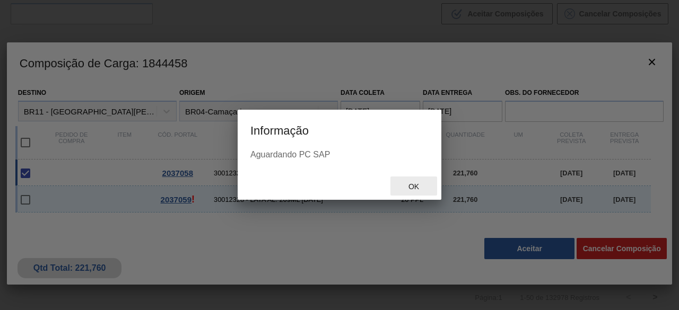
click at [410, 183] on span "Ok" at bounding box center [414, 186] width 28 height 8
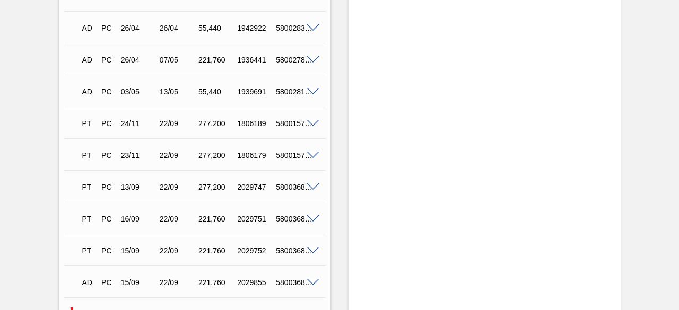
scroll to position [676, 0]
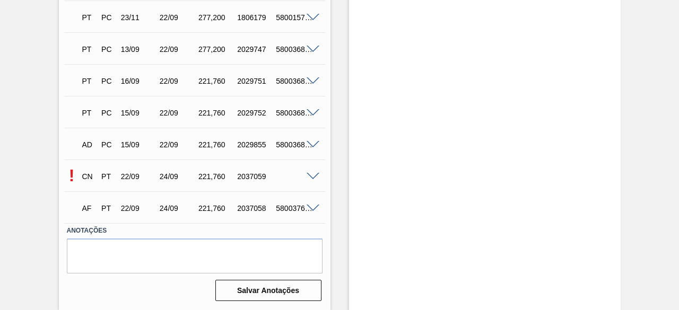
click at [311, 177] on span at bounding box center [313, 177] width 13 height 8
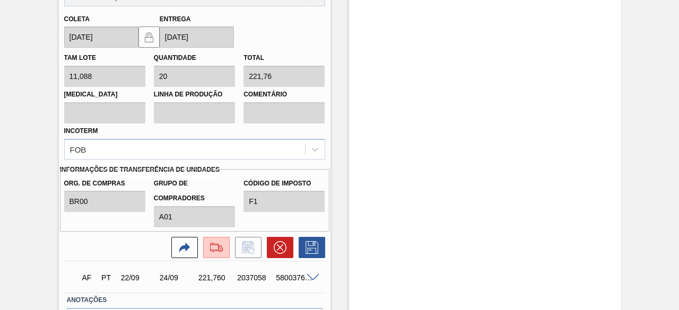
scroll to position [936, 0]
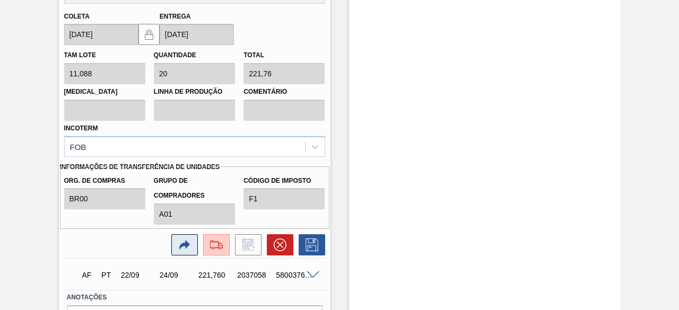
click at [189, 249] on button at bounding box center [184, 244] width 27 height 21
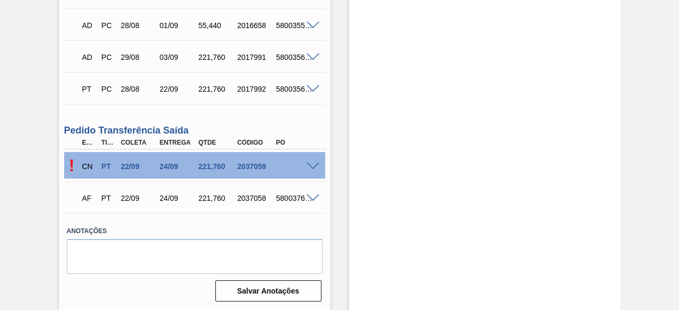
scroll to position [414, 0]
click at [310, 162] on div at bounding box center [314, 165] width 21 height 8
click at [314, 163] on span at bounding box center [313, 166] width 13 height 8
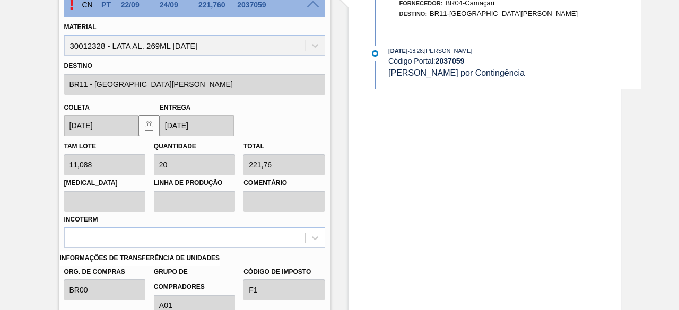
scroll to position [626, 0]
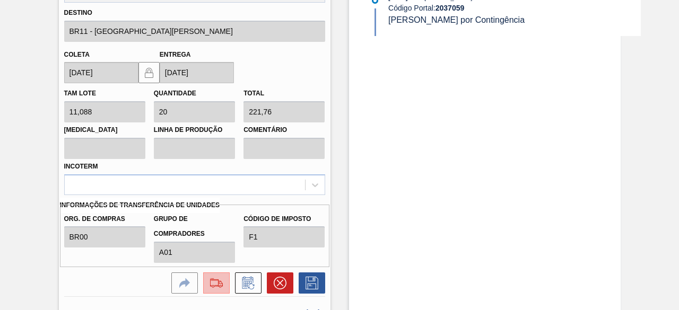
click at [221, 287] on img at bounding box center [216, 283] width 17 height 13
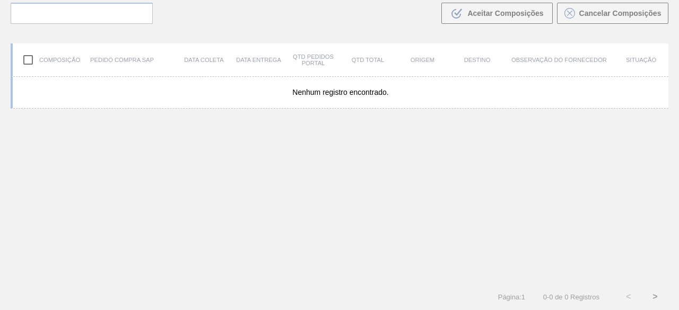
scroll to position [76, 0]
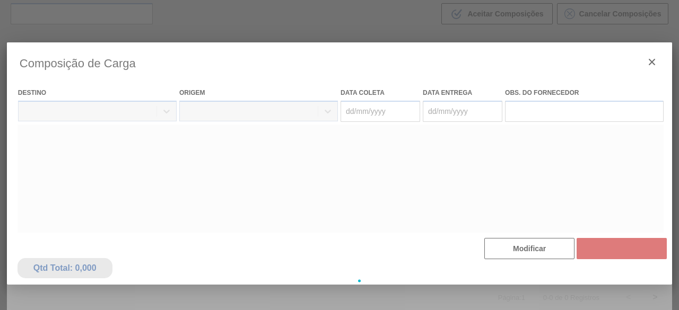
type coleta "[DATE]"
type entrega "[DATE]"
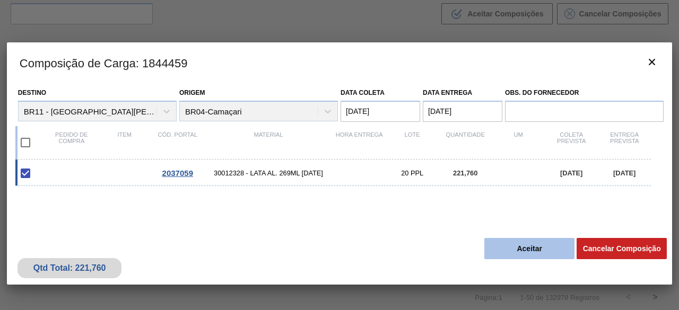
click at [525, 255] on button "Aceitar" at bounding box center [529, 248] width 90 height 21
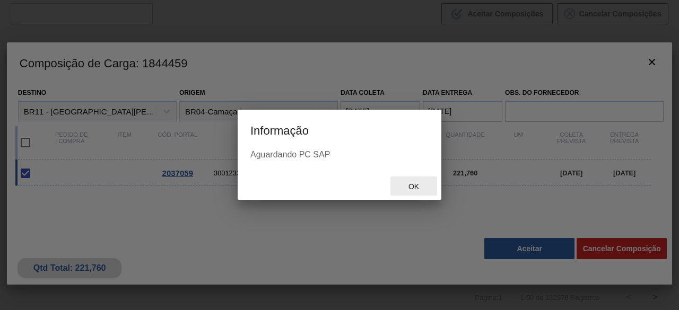
click at [415, 179] on div "Ok" at bounding box center [413, 187] width 47 height 20
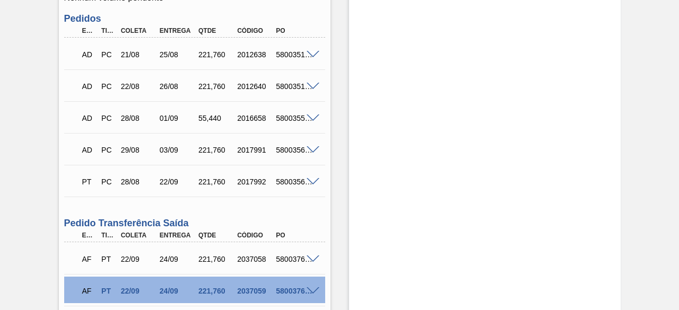
scroll to position [414, 0]
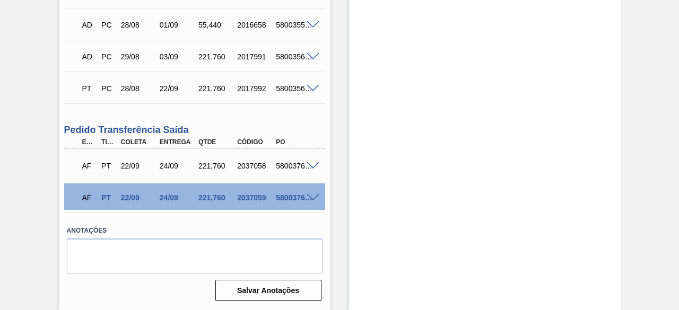
click at [311, 163] on span at bounding box center [313, 166] width 13 height 8
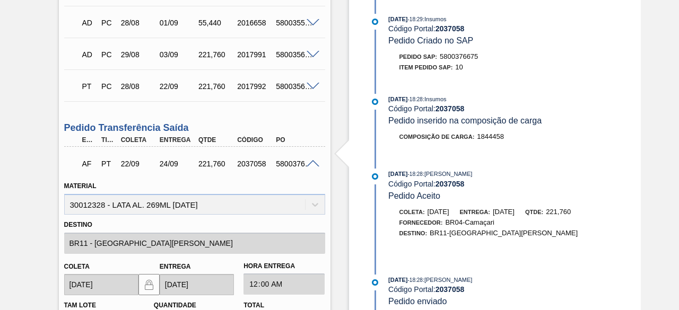
scroll to position [467, 0]
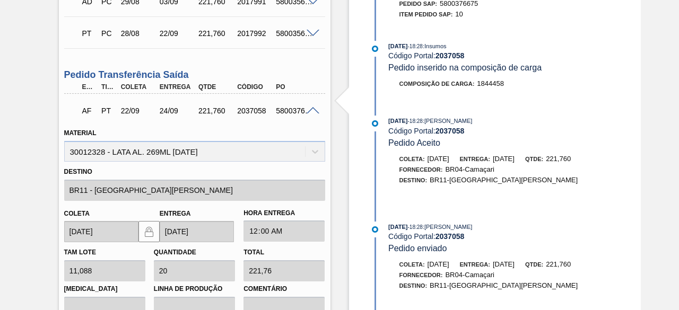
click at [287, 113] on div "5800376675" at bounding box center [294, 111] width 42 height 8
copy div "5800376675"
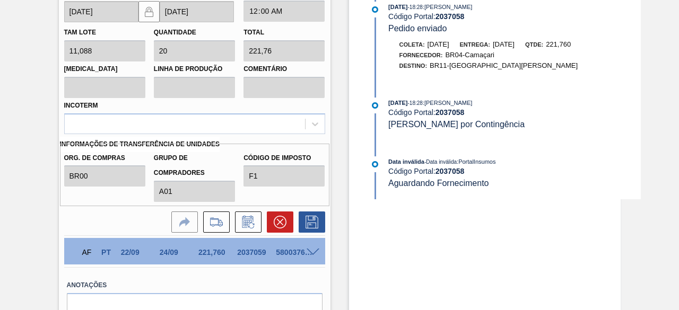
scroll to position [732, 0]
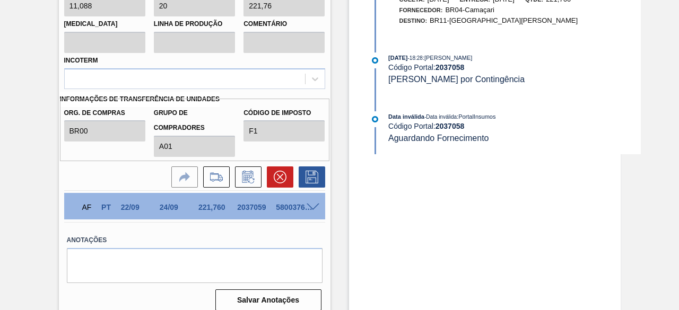
click at [287, 211] on div "5800376676" at bounding box center [294, 207] width 42 height 8
copy div "5800376676"
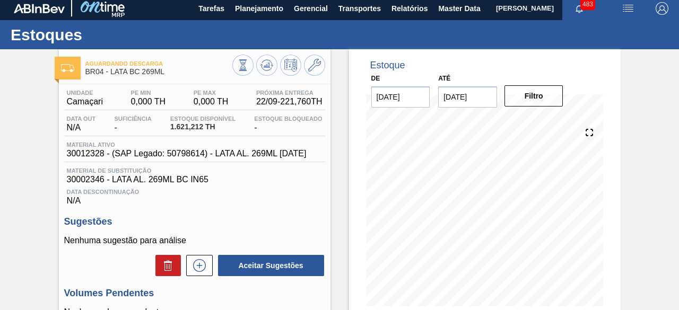
scroll to position [0, 0]
